Goal: Find specific page/section: Find specific page/section

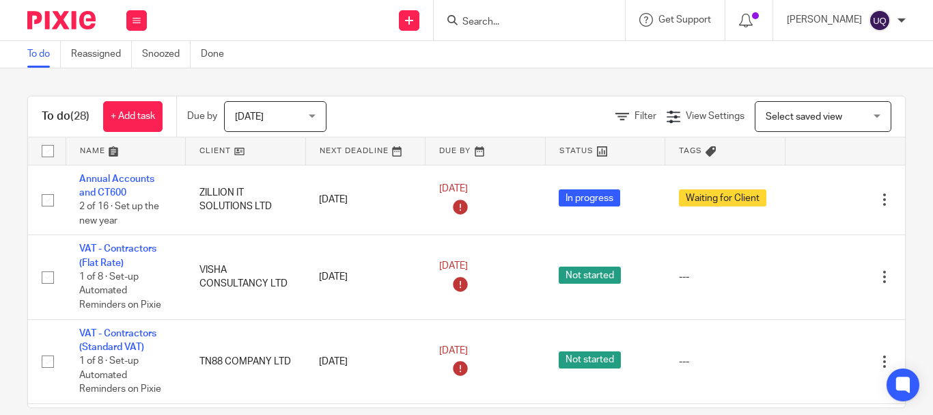
click at [514, 17] on input "Search" at bounding box center [522, 22] width 123 height 12
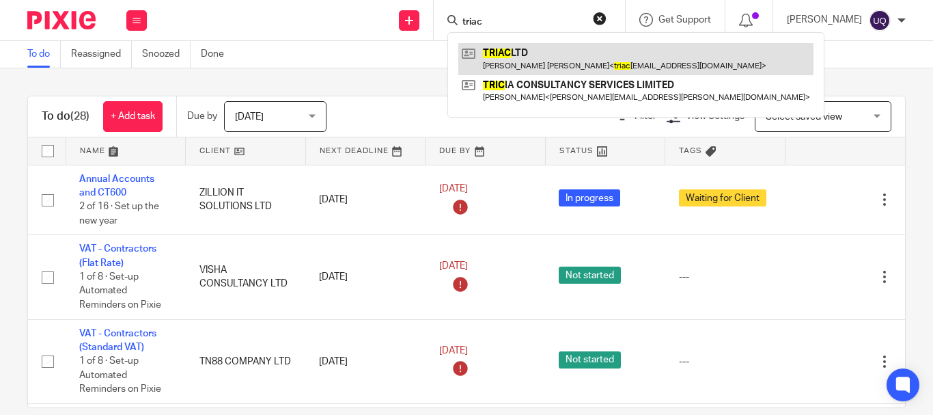
type input "triac"
click at [604, 51] on link at bounding box center [635, 58] width 355 height 31
